Goal: Check status: Check status

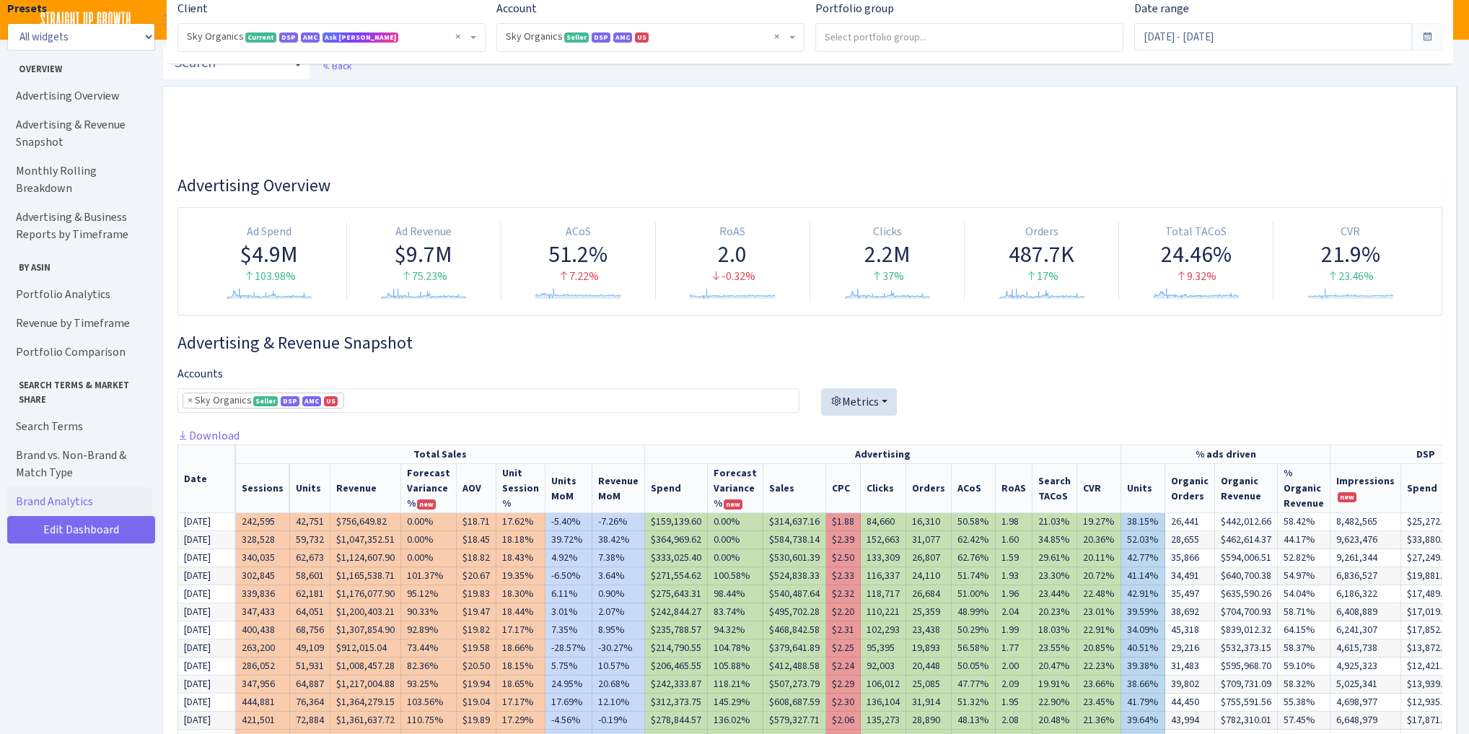
select select "[CREDIT_CARD_NUMBER]"
select select "Epsom Salt - SUG^^^^^^B01KW6CF36"
select select "month"
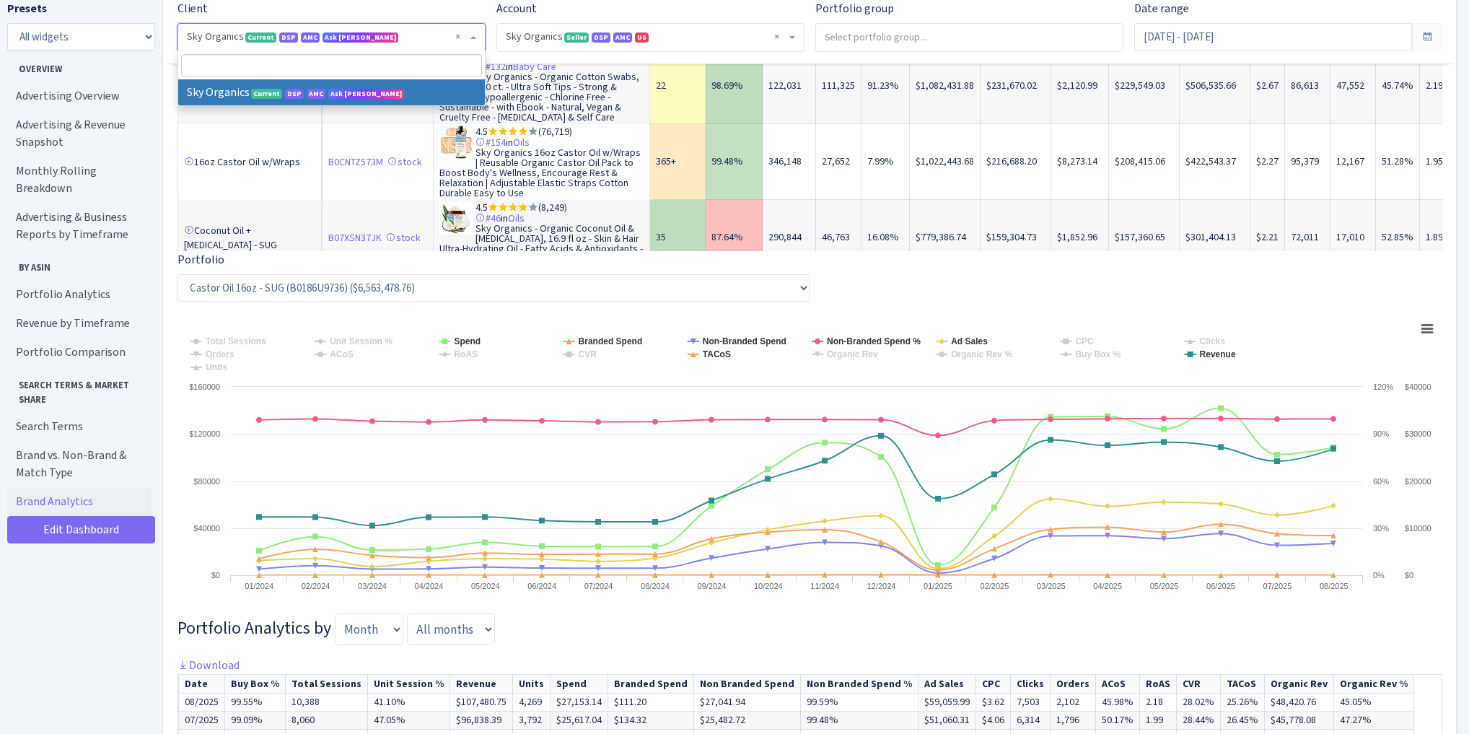
click at [219, 36] on span "× Sky Organics Current DSP AMC Ask Dan" at bounding box center [327, 37] width 281 height 14
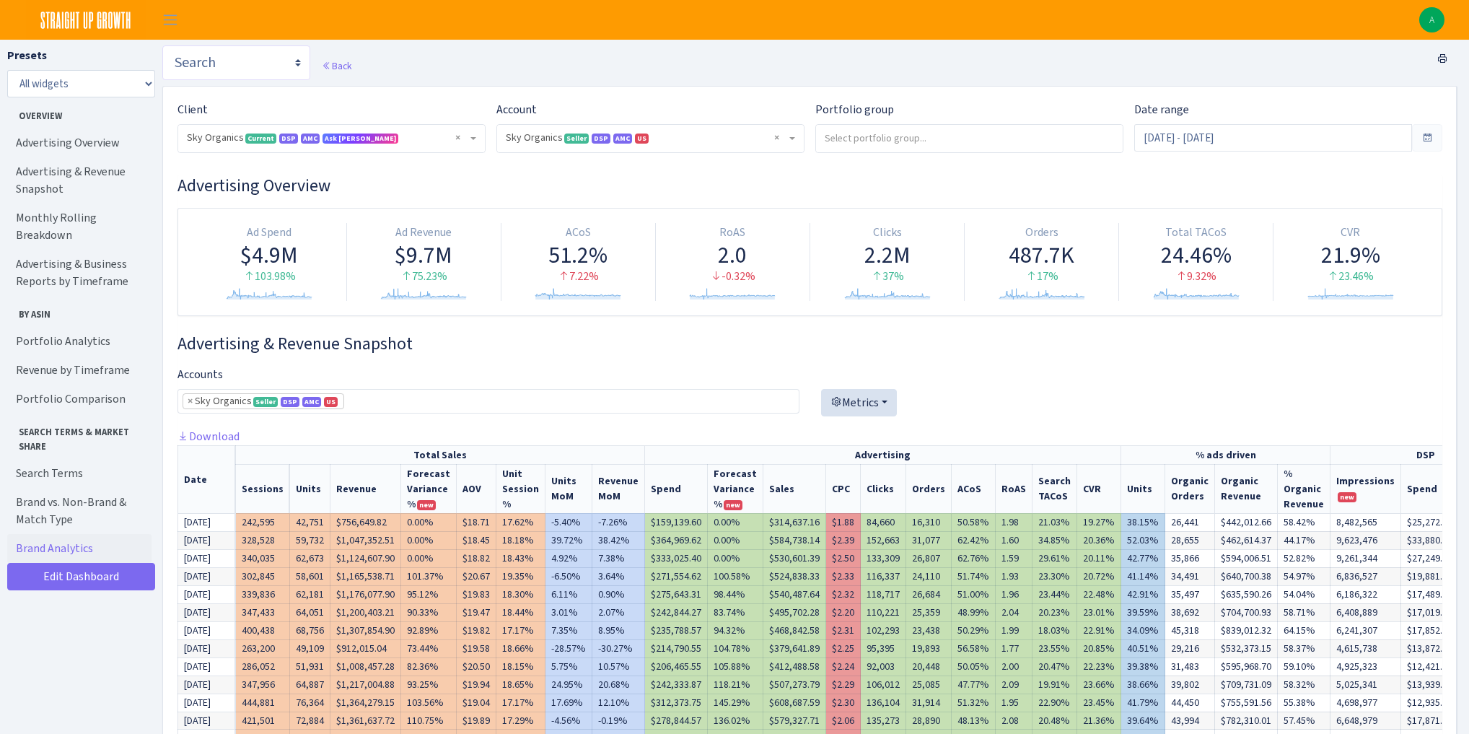
click at [214, 66] on select "Search DSP FBA Inventory Forecast Tracking Profitability Subscribe and save Pro…" at bounding box center [236, 62] width 148 height 35
select select "https://straightupgrowth.com/admin/dashboard/21/show"
click at [162, 45] on select "Search DSP FBA Inventory Forecast Tracking Profitability Subscribe and save Pro…" at bounding box center [236, 62] width 148 height 35
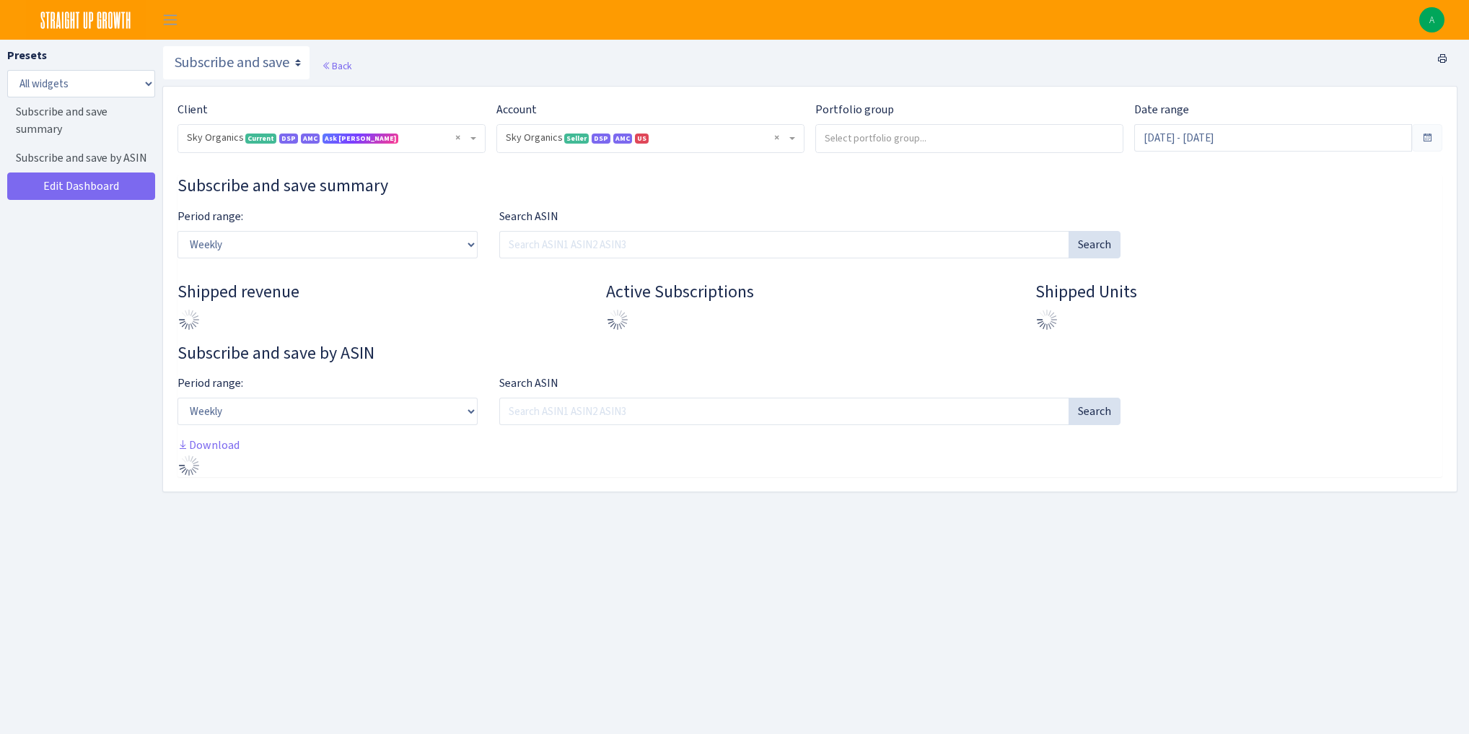
select select "[CREDIT_CARD_NUMBER]"
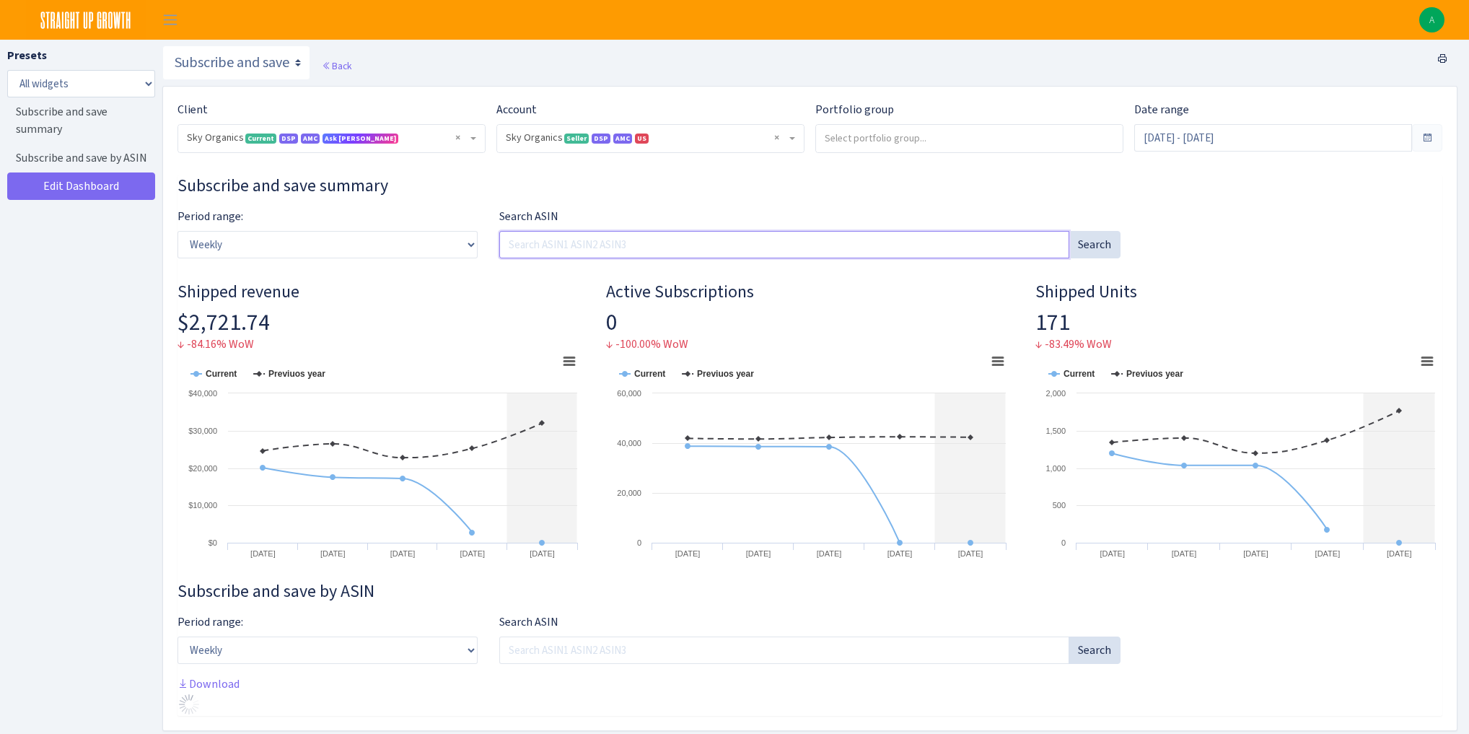
click at [574, 241] on input "Search ASIN" at bounding box center [784, 244] width 571 height 27
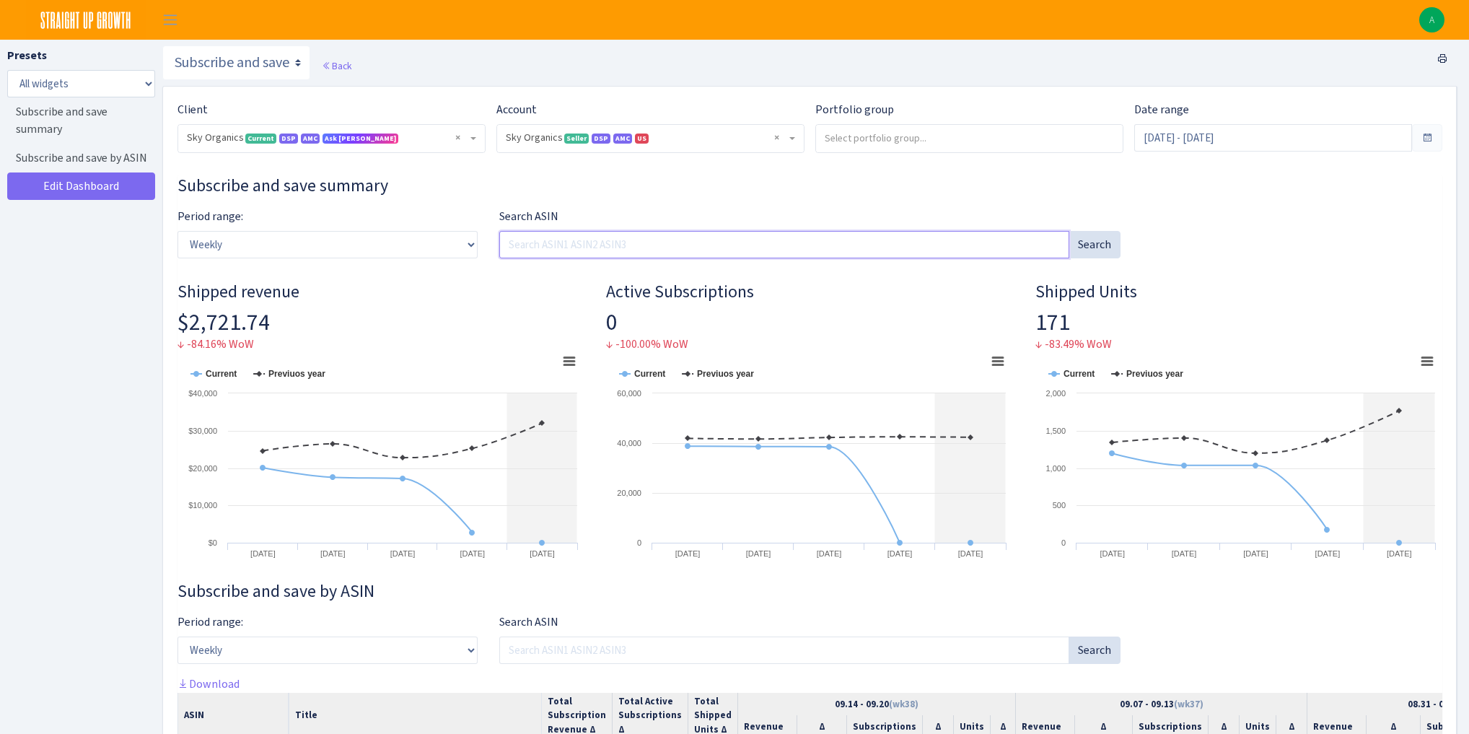
click at [567, 239] on input "Search ASIN" at bounding box center [784, 244] width 571 height 27
paste input "B01KW6CF36"
type input "B01KW6CF36"
click at [1096, 246] on button "Search" at bounding box center [1094, 244] width 52 height 27
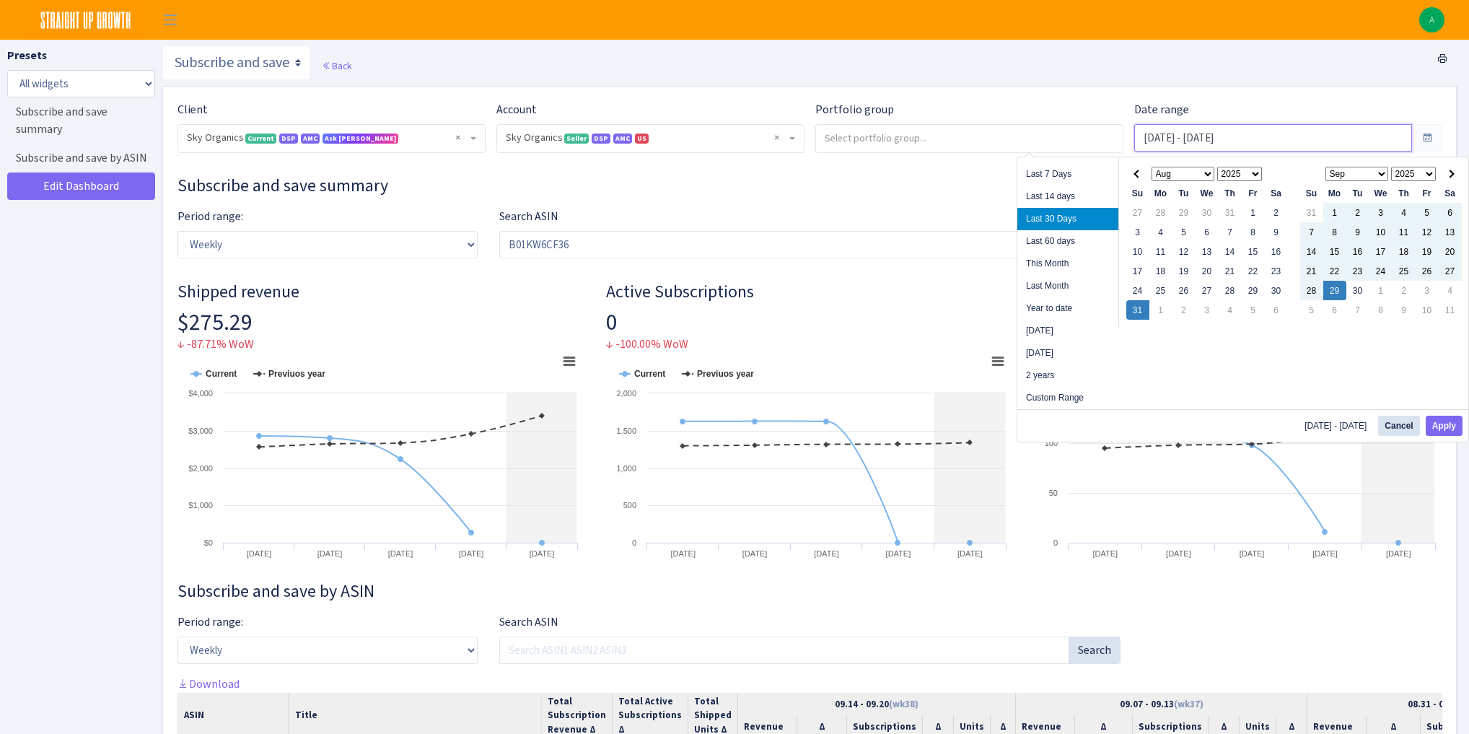
click at [1180, 140] on input "Aug 31, 2025 - Sep 29, 2025" at bounding box center [1273, 137] width 278 height 27
click at [1049, 371] on li "2 years" at bounding box center [1067, 375] width 101 height 22
type input "Sep 30, 2023 - Sep 30, 2025"
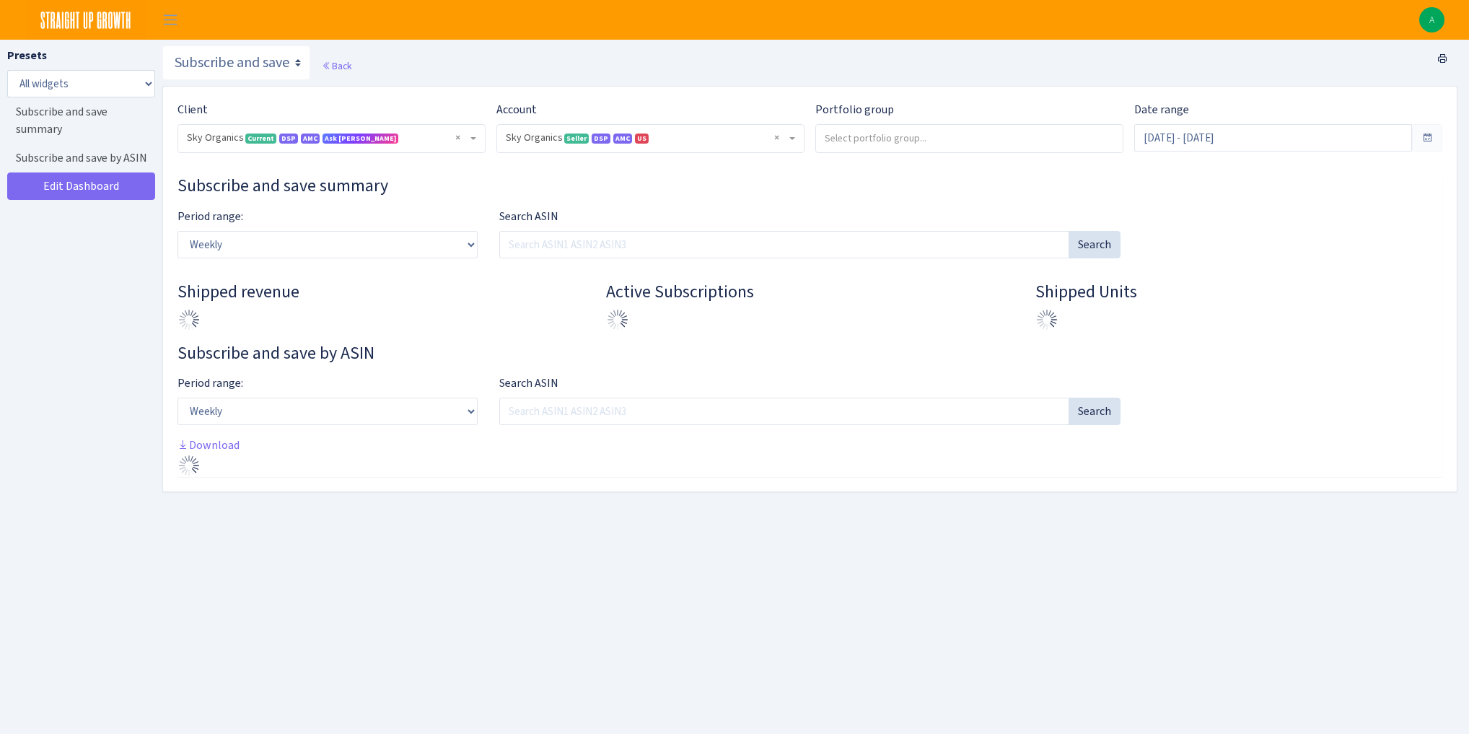
select select "[CREDIT_CARD_NUMBER]"
click at [239, 245] on select "Weekly Monthly Quarterly Yearly" at bounding box center [327, 244] width 300 height 27
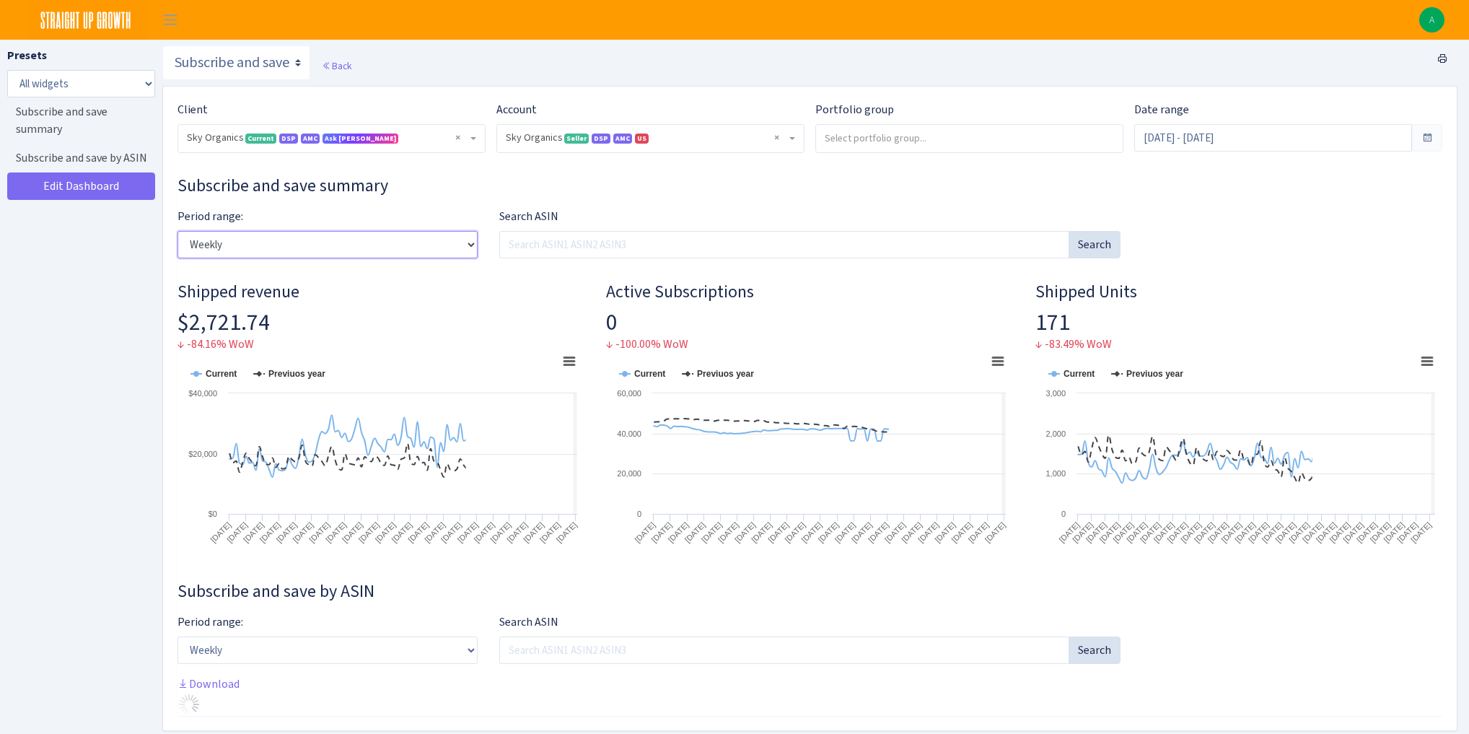
select select "monthly"
click at [177, 231] on select "Weekly Monthly Quarterly Yearly" at bounding box center [327, 244] width 300 height 27
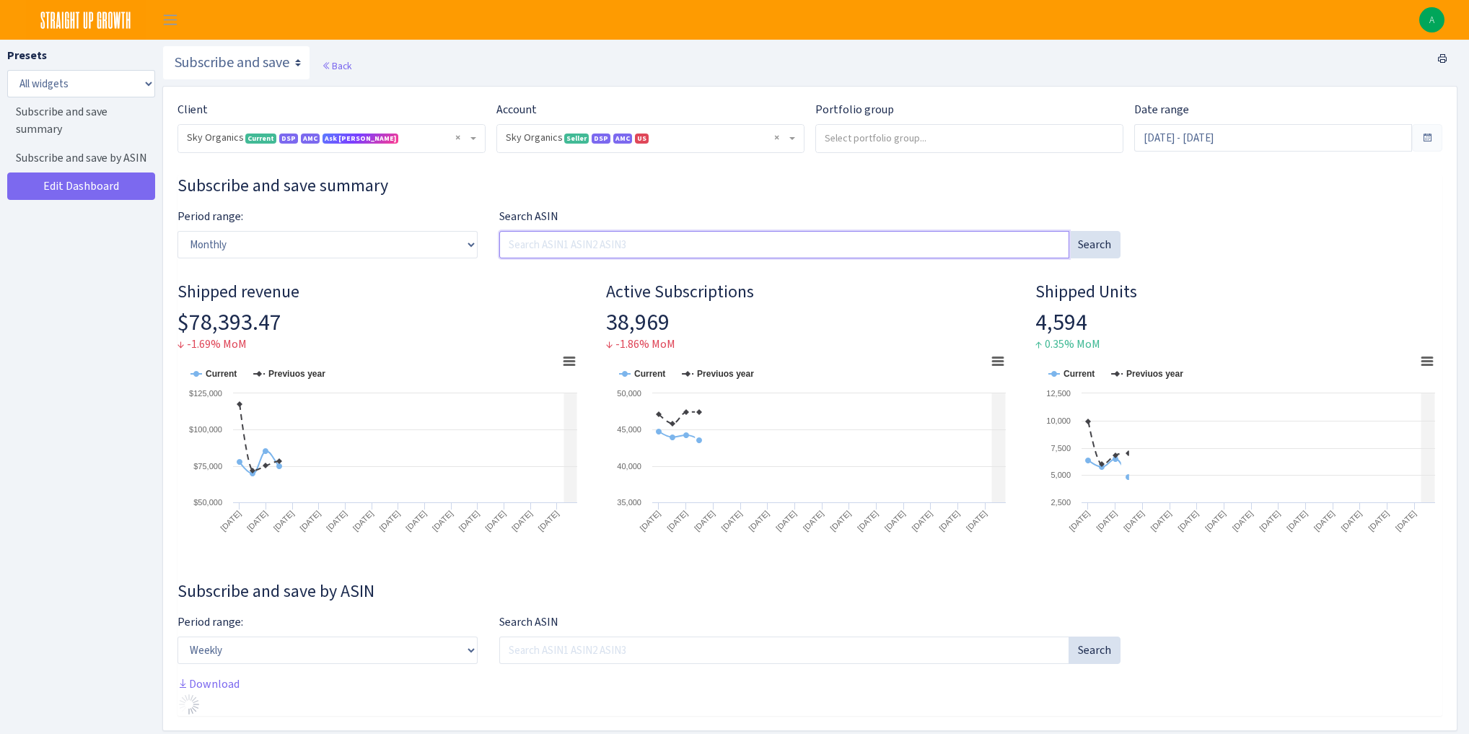
click at [566, 248] on input "Search ASIN" at bounding box center [784, 244] width 571 height 27
paste input "B01KW6CF36"
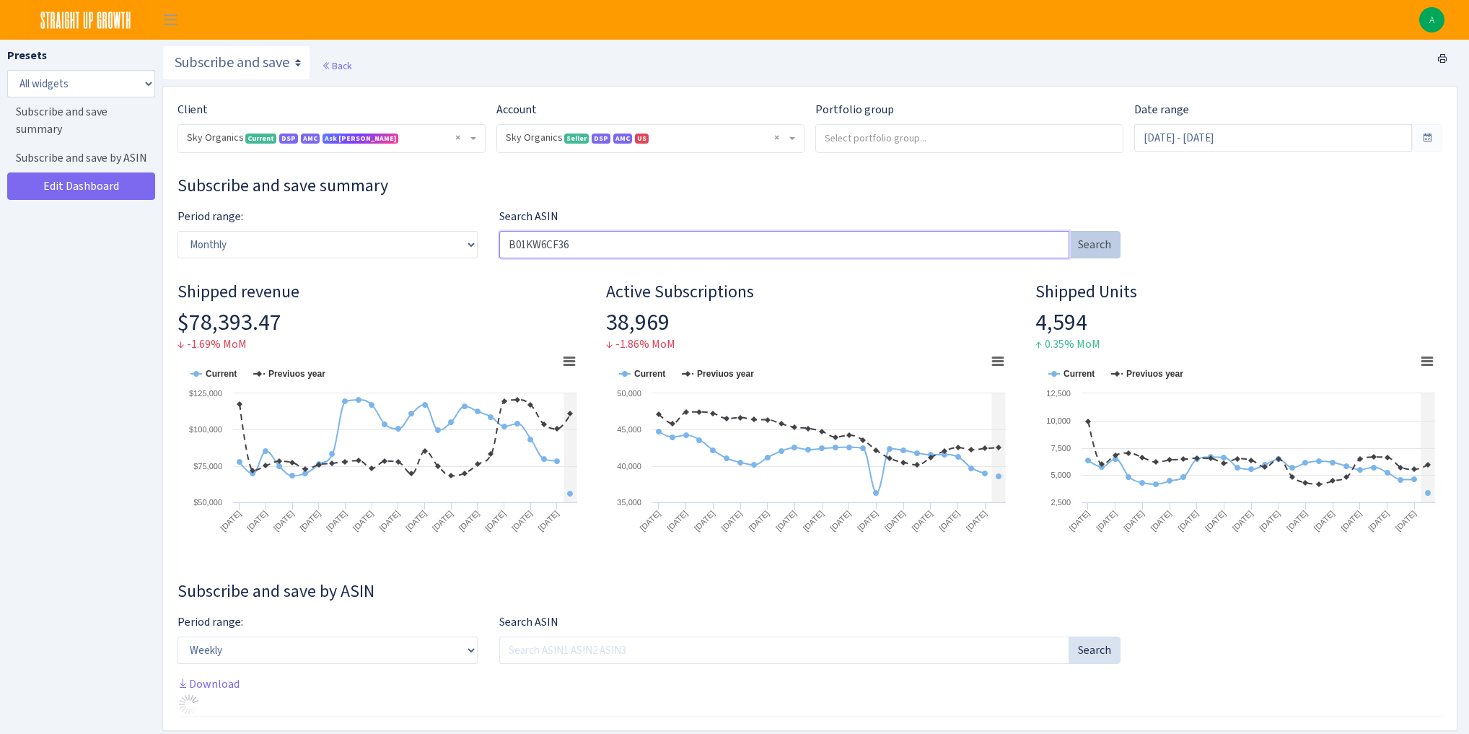
type input "B01KW6CF36"
click at [1099, 246] on button "Search" at bounding box center [1094, 244] width 52 height 27
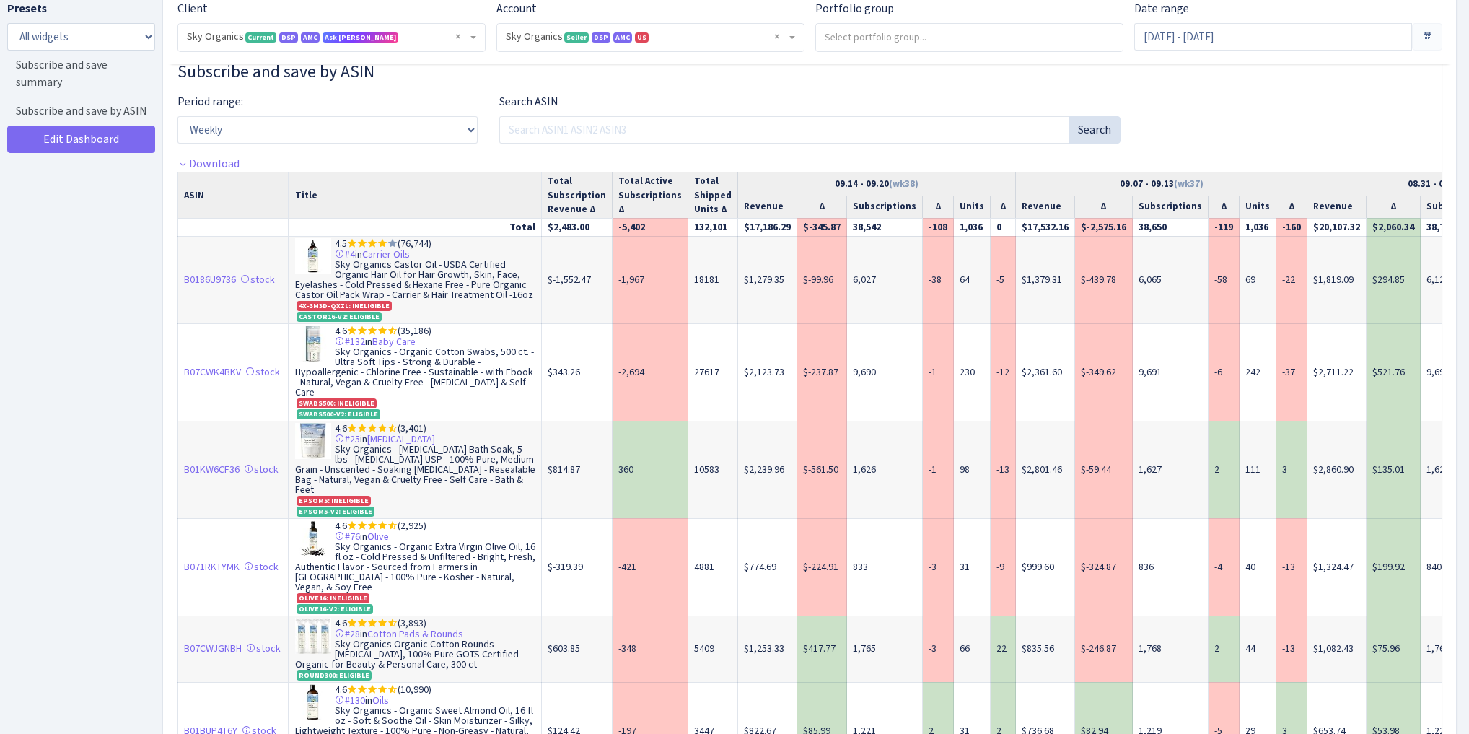
scroll to position [462, 0]
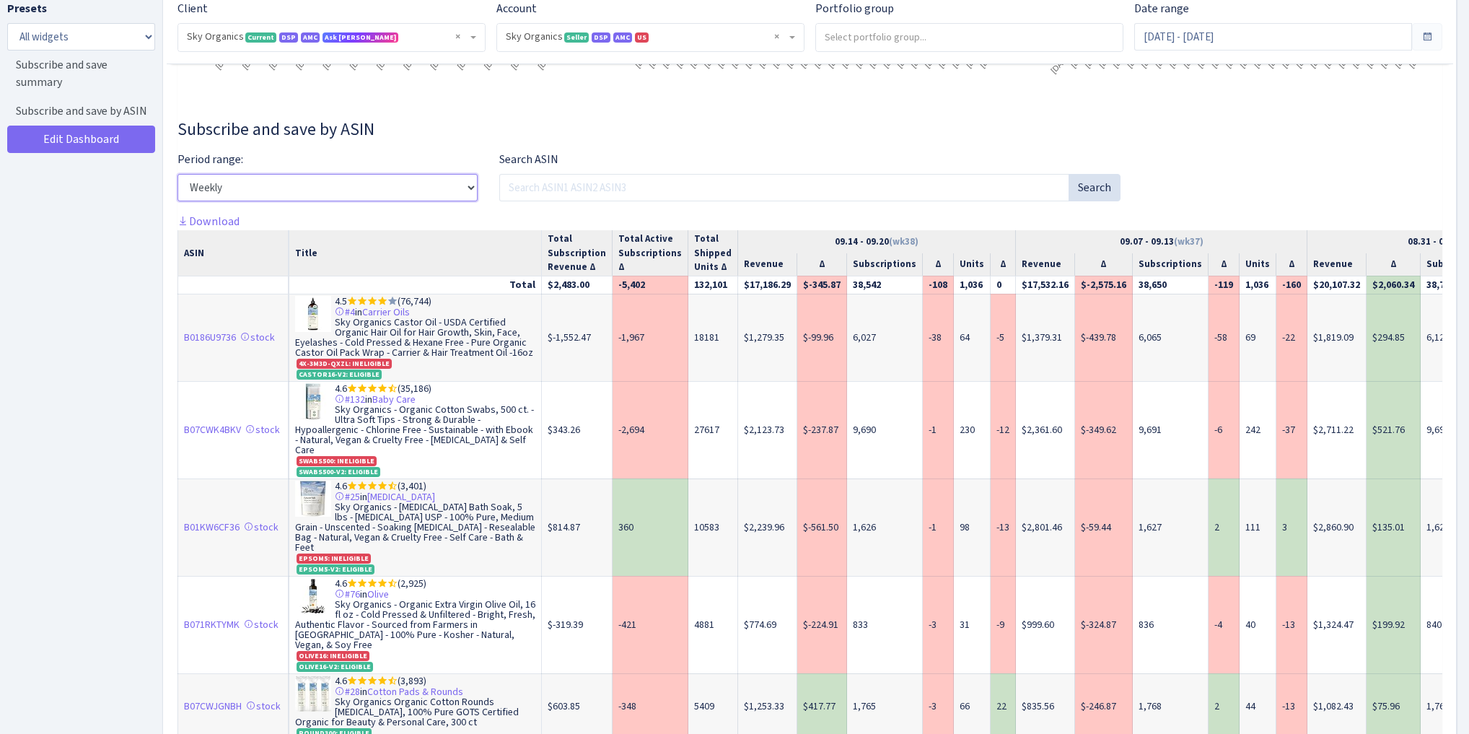
click at [229, 193] on select "Weekly Monthly Quarterly Yearly" at bounding box center [327, 187] width 300 height 27
select select "monthly"
click at [177, 174] on select "Weekly Monthly Quarterly Yearly" at bounding box center [327, 187] width 300 height 27
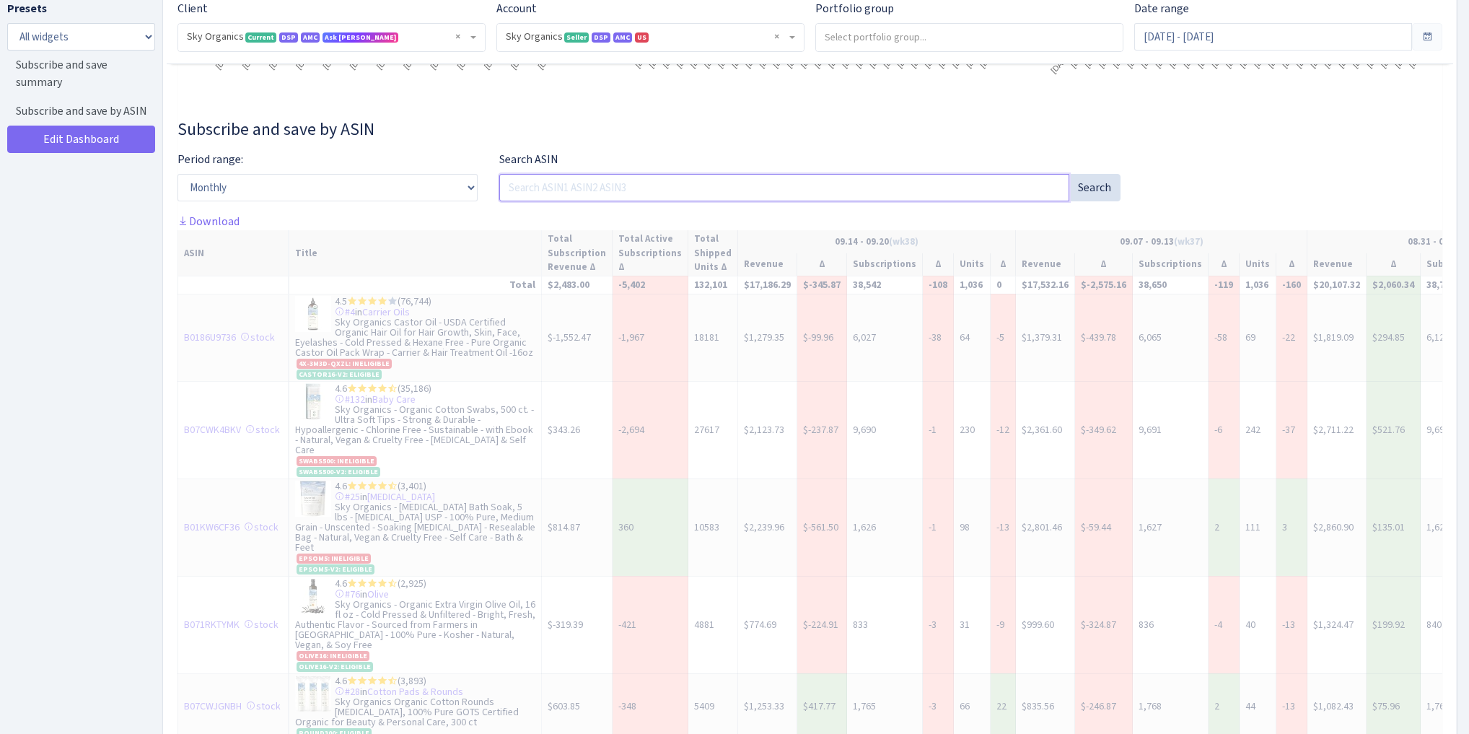
click at [525, 187] on input "Search ASIN" at bounding box center [784, 187] width 571 height 27
paste input "B01KW6CF36"
type input "B01KW6CF36"
click at [1111, 184] on button "Search" at bounding box center [1094, 187] width 52 height 27
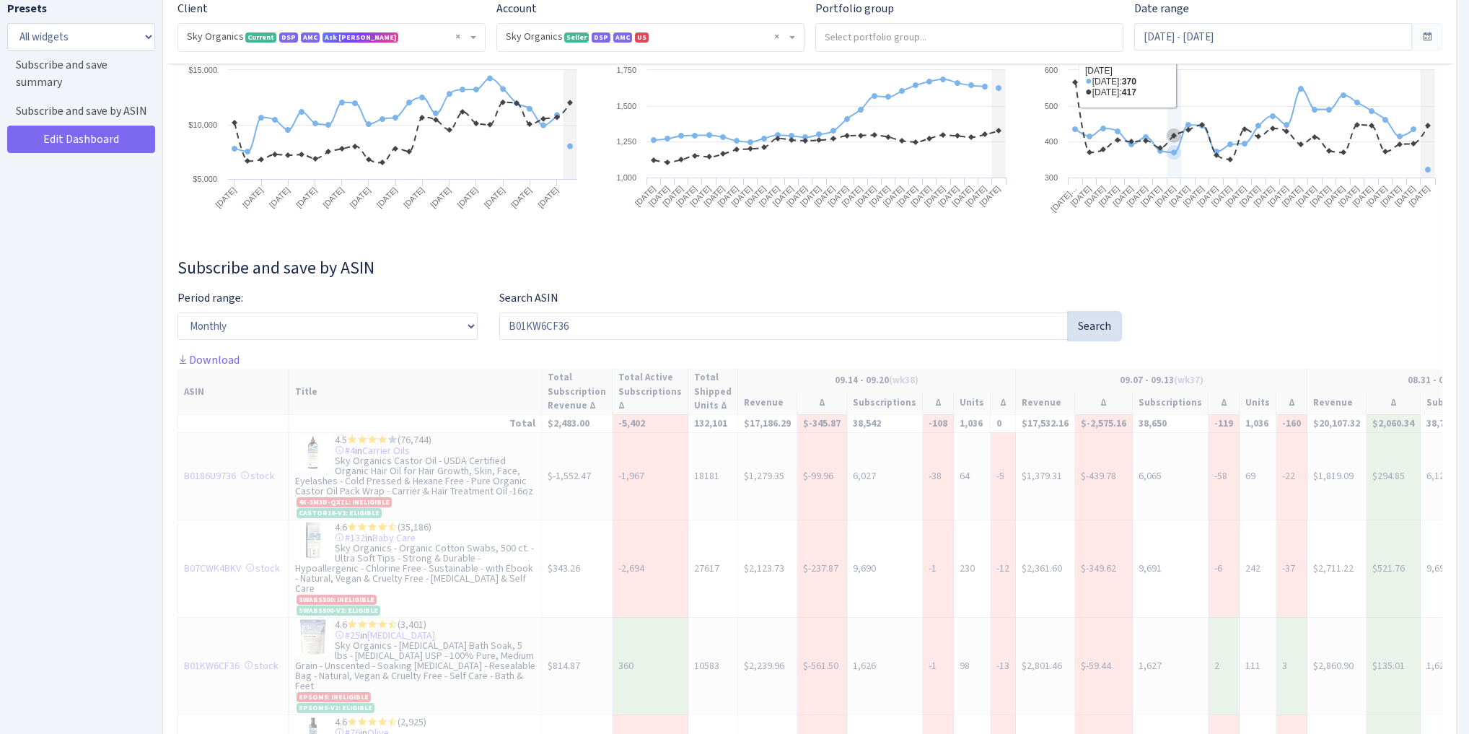
scroll to position [115, 0]
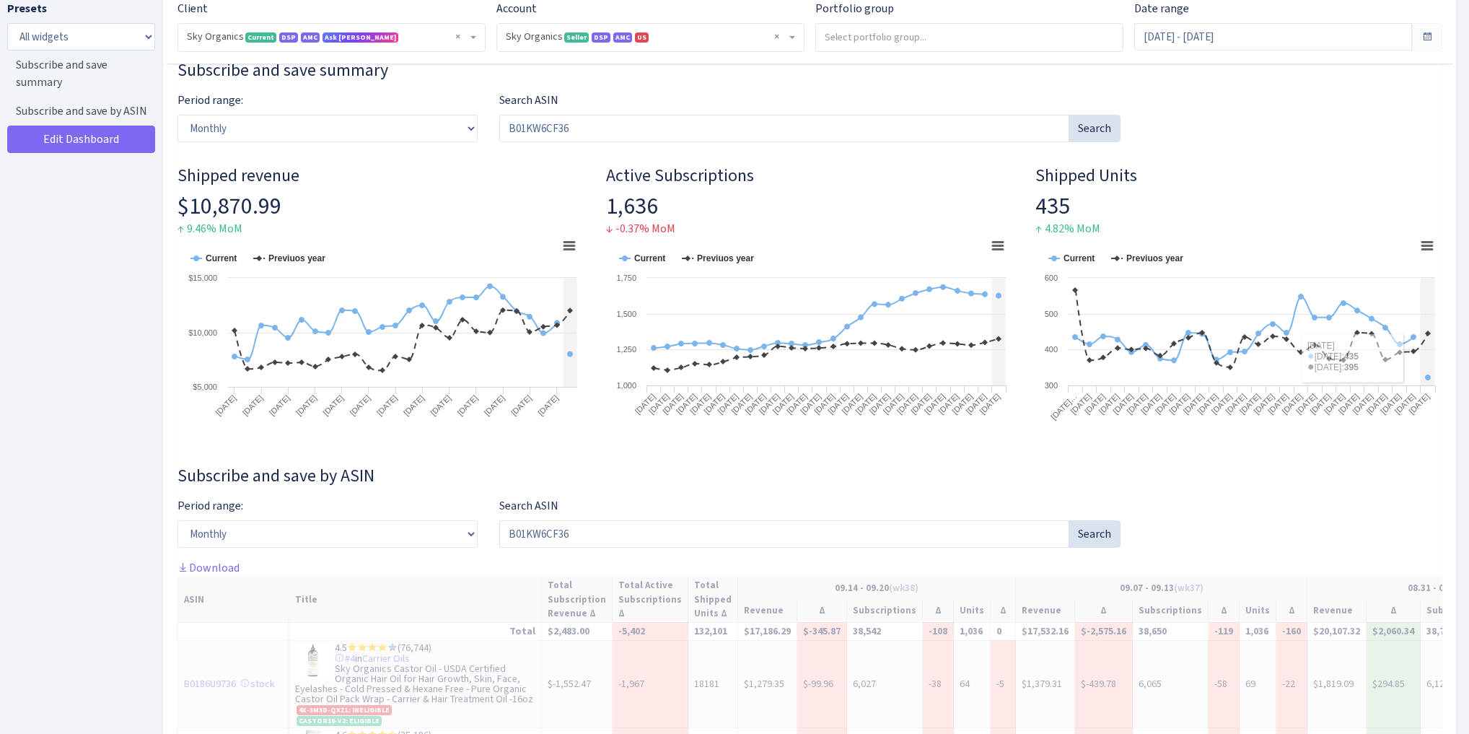
click at [1188, 525] on div "Period range: Weekly Monthly Quarterly Yearly Search ASIN B01KW6CF36 Search" at bounding box center [810, 528] width 1286 height 62
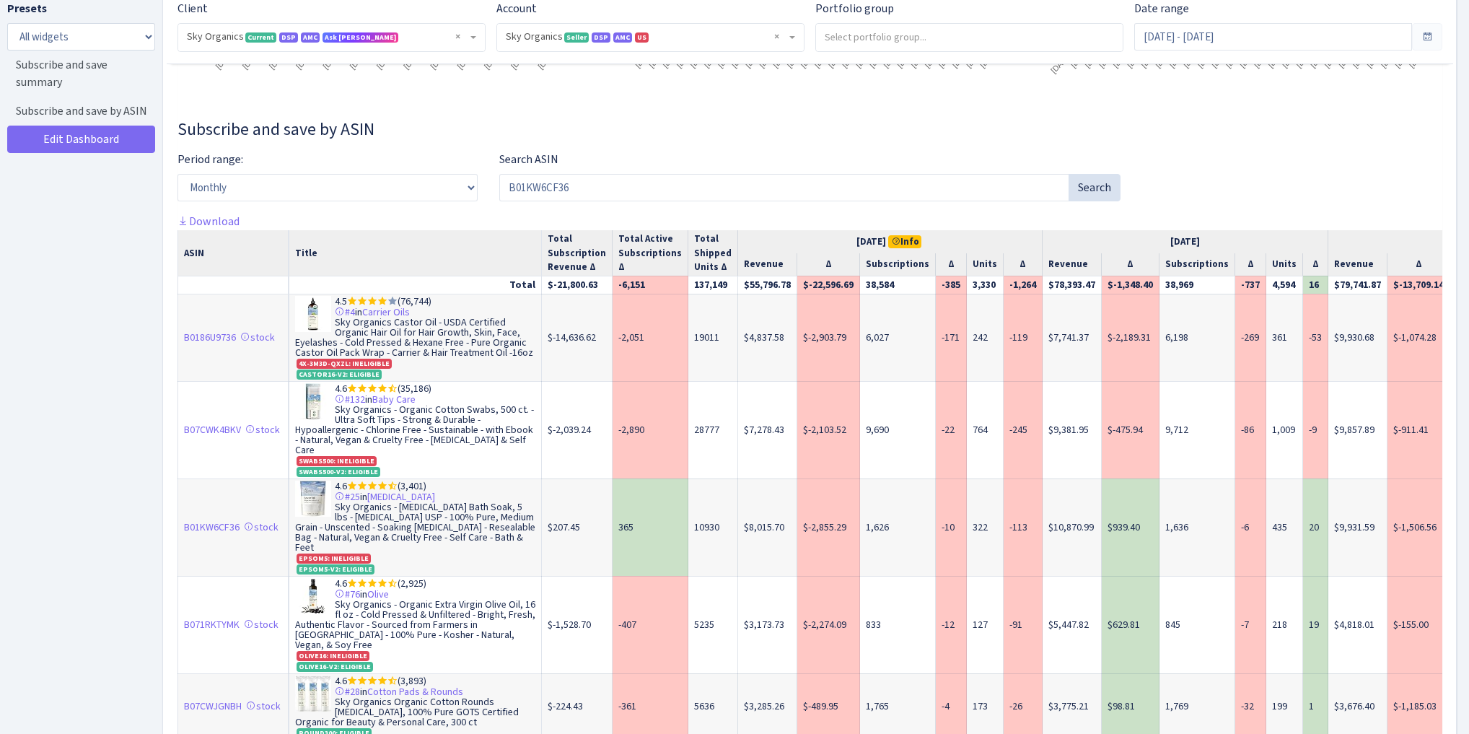
scroll to position [519, 0]
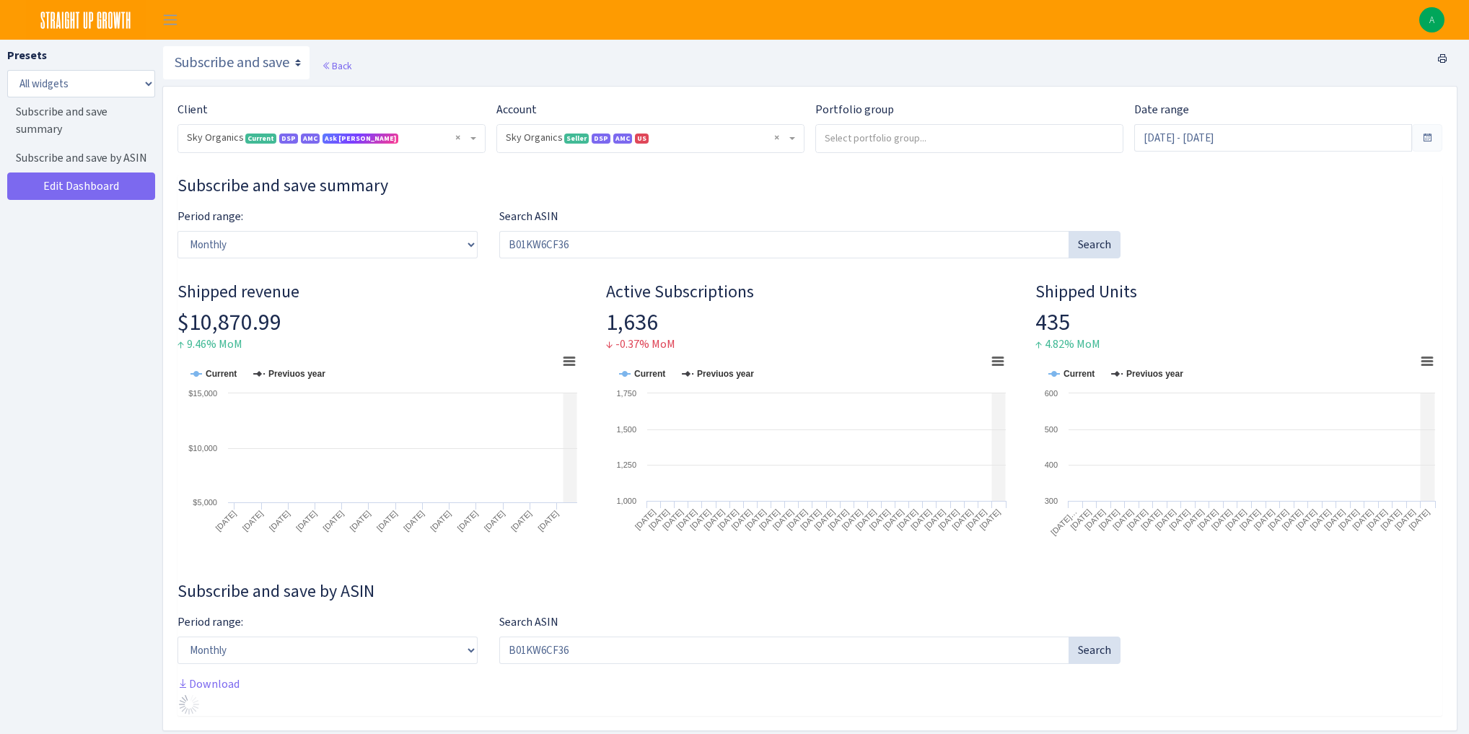
select select "[CREDIT_CARD_NUMBER]"
select select "monthly"
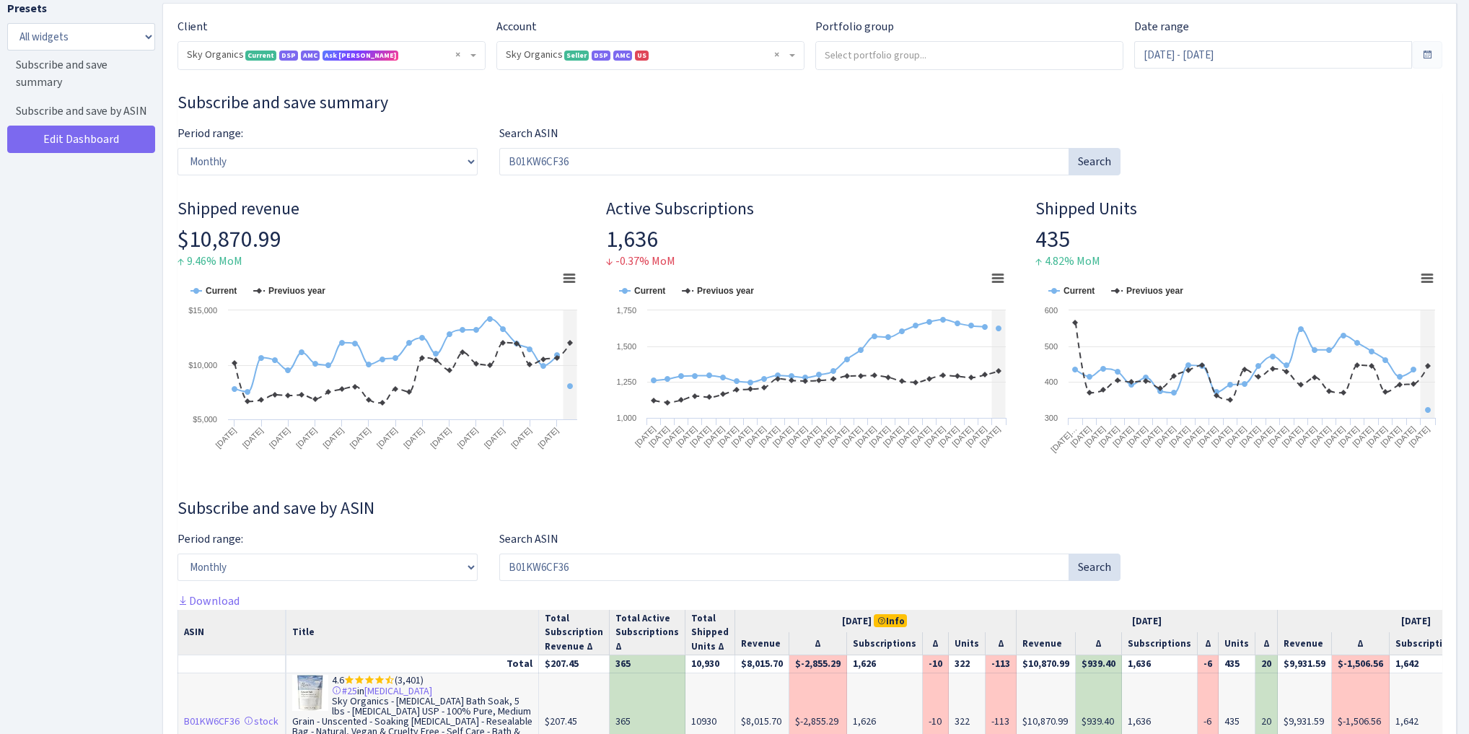
scroll to position [83, 0]
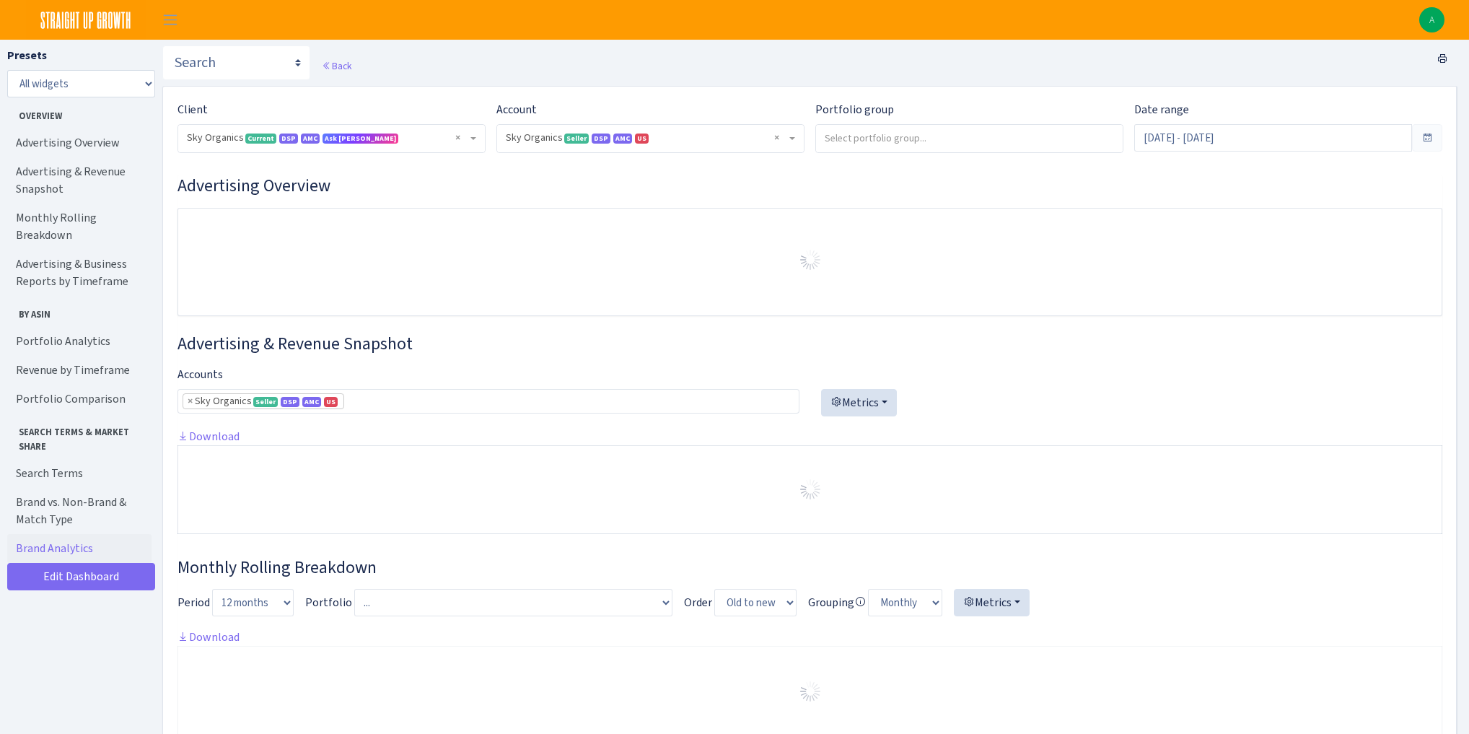
select select "[CREDIT_CARD_NUMBER]"
select select "week"
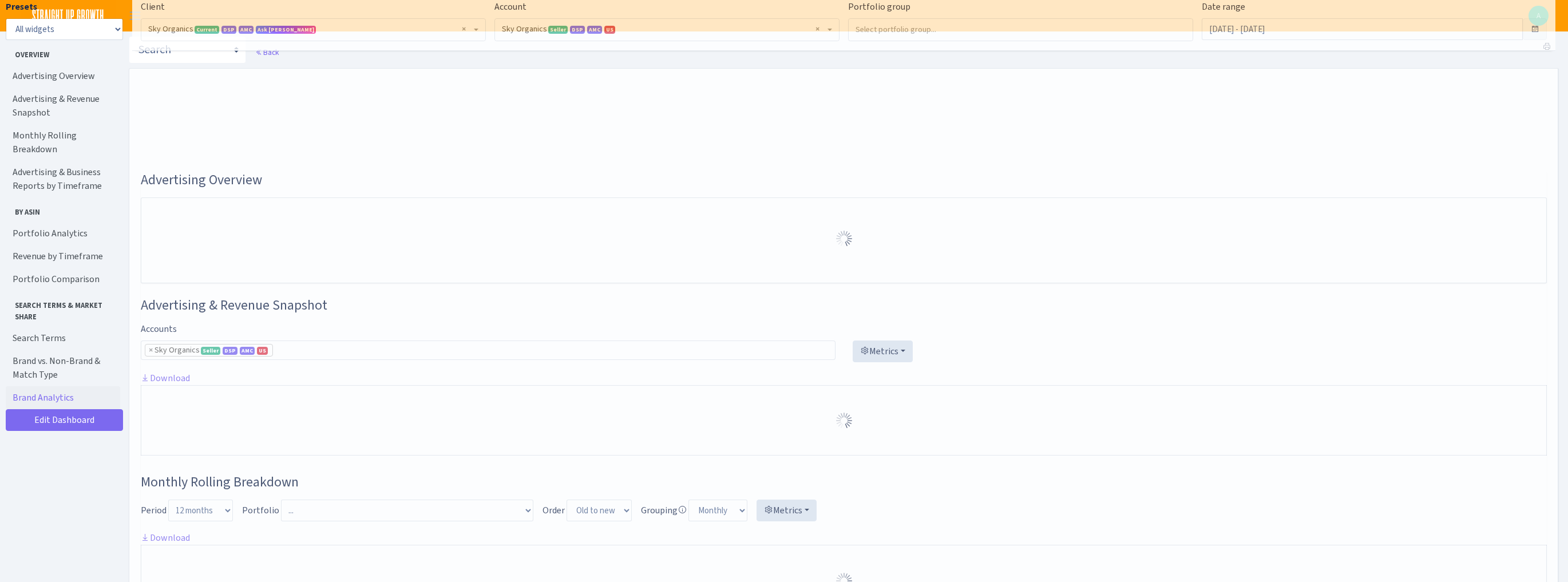
select select "[CREDIT_CARD_NUMBER]"
select select "week"
